Goal: Ask a question: Seek information or help from site administrators or community

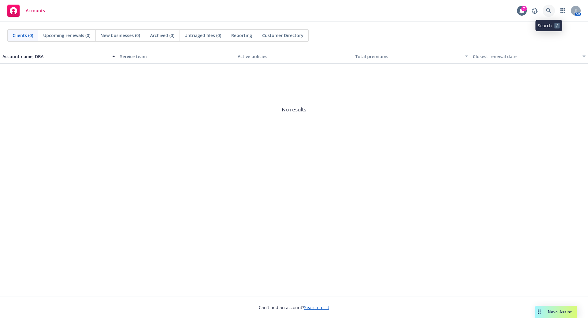
click at [551, 10] on link at bounding box center [548, 11] width 12 height 12
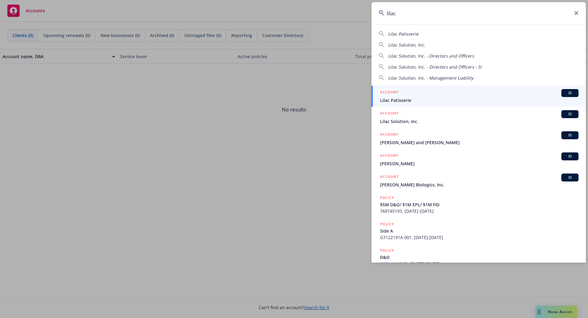
click at [420, 44] on span "Lilac Solution, Inc." at bounding box center [406, 45] width 37 height 6
type input "Lilac Solution, Inc."
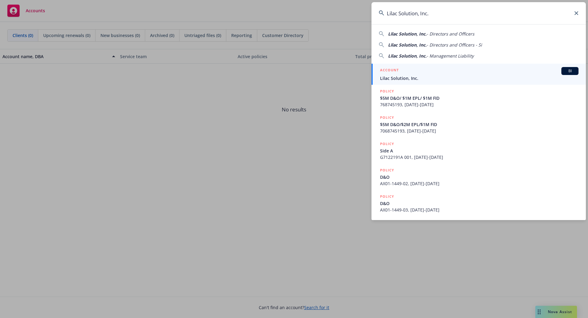
click at [567, 72] on span "BI" at bounding box center [570, 71] width 12 height 6
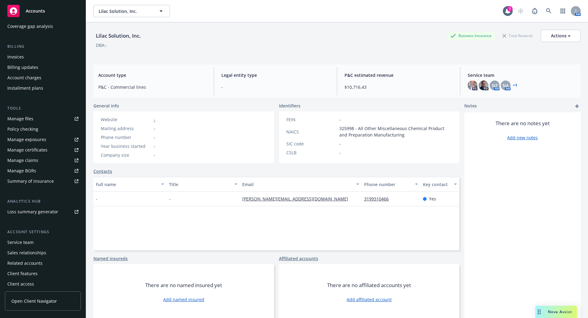
scroll to position [91, 0]
click at [33, 237] on div "Service team" at bounding box center [42, 240] width 71 height 10
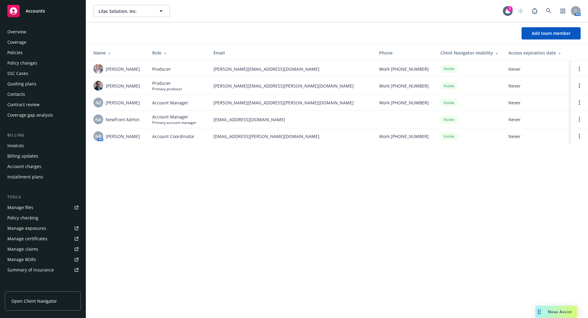
click at [28, 49] on div "Policies" at bounding box center [42, 53] width 71 height 10
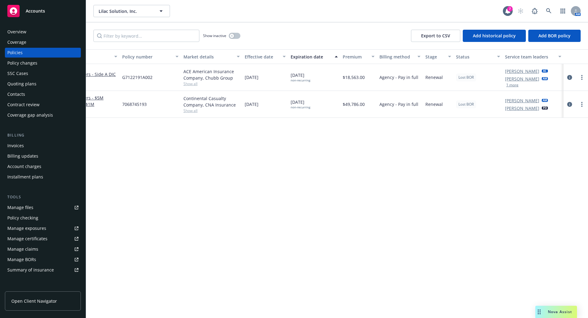
scroll to position [0, 89]
click at [468, 77] on span "Lost BOR" at bounding box center [465, 78] width 15 height 6
click at [555, 310] on span "Nova Assist" at bounding box center [560, 311] width 24 height 5
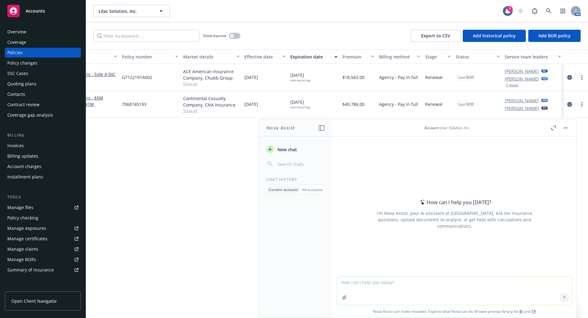
click at [224, 145] on div "Policy details Lines of coverage Policy number Market details Effective date Ex…" at bounding box center [337, 183] width 502 height 269
click at [382, 284] on textarea at bounding box center [454, 291] width 235 height 28
type textarea "are there notes for Lilac Solutions on why we lost the BI policies"
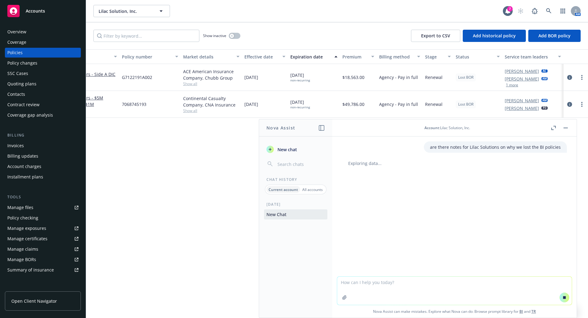
click at [514, 108] on link "[PERSON_NAME]" at bounding box center [522, 108] width 34 height 6
click at [521, 79] on link "[PERSON_NAME]" at bounding box center [522, 79] width 34 height 6
click at [167, 206] on div "Policy details Lines of coverage Policy number Market details Effective date Ex…" at bounding box center [337, 183] width 502 height 269
